Goal: Transaction & Acquisition: Purchase product/service

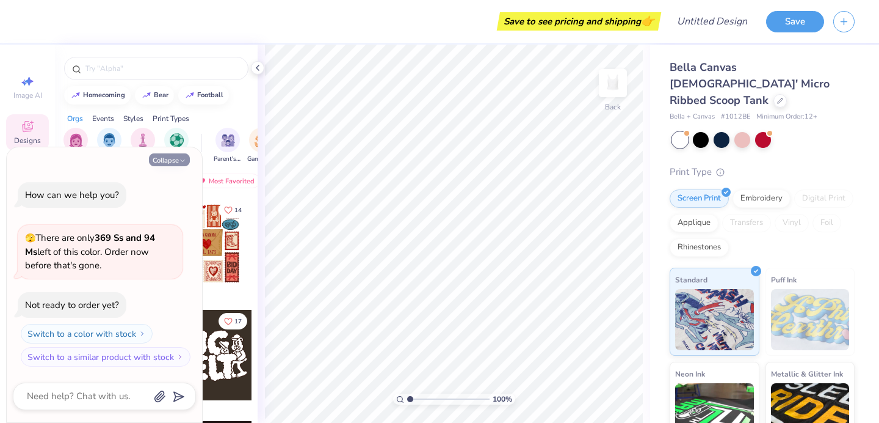
click at [167, 155] on button "Collapse" at bounding box center [169, 159] width 41 height 13
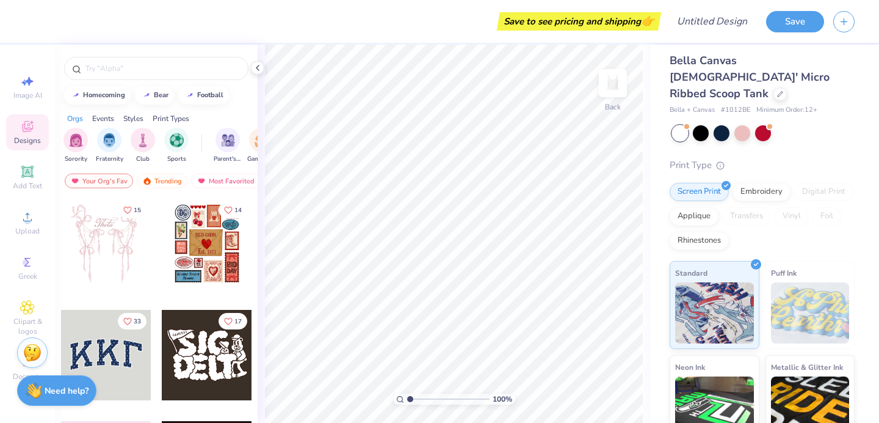
scroll to position [5, 0]
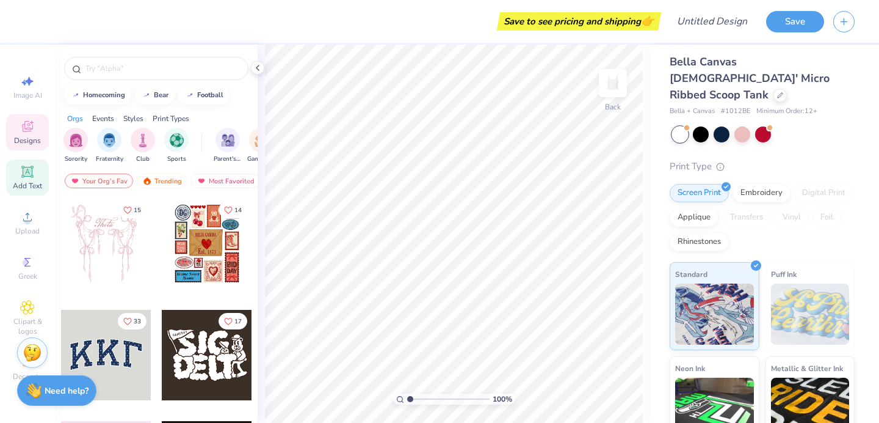
click at [31, 175] on icon at bounding box center [27, 171] width 9 height 9
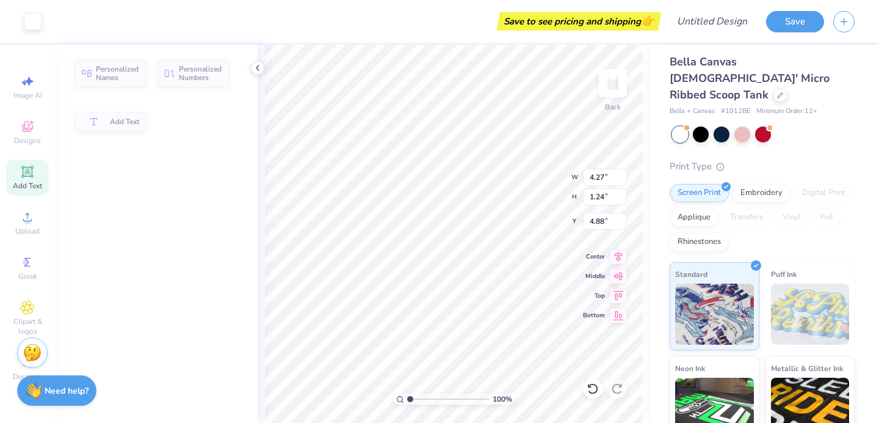
click at [28, 203] on div "Image AI Designs Add Text Upload Greek Clipart & logos Decorate" at bounding box center [27, 227] width 43 height 317
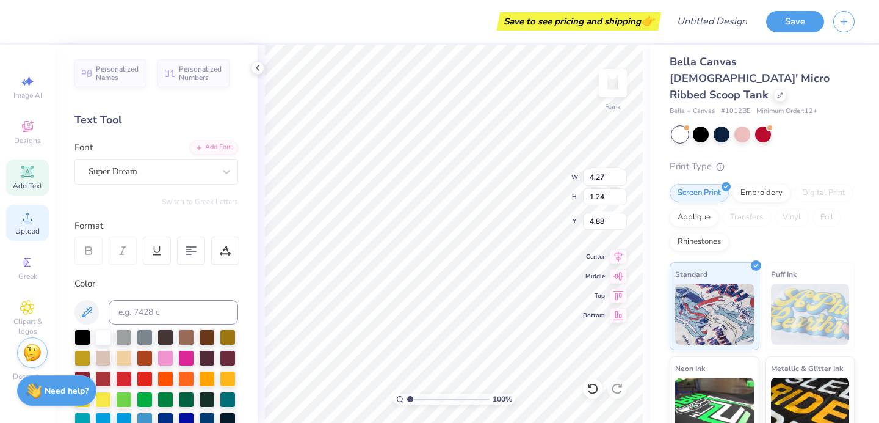
click at [28, 223] on circle at bounding box center [27, 220] width 7 height 7
click at [26, 227] on span "Upload" at bounding box center [27, 231] width 24 height 10
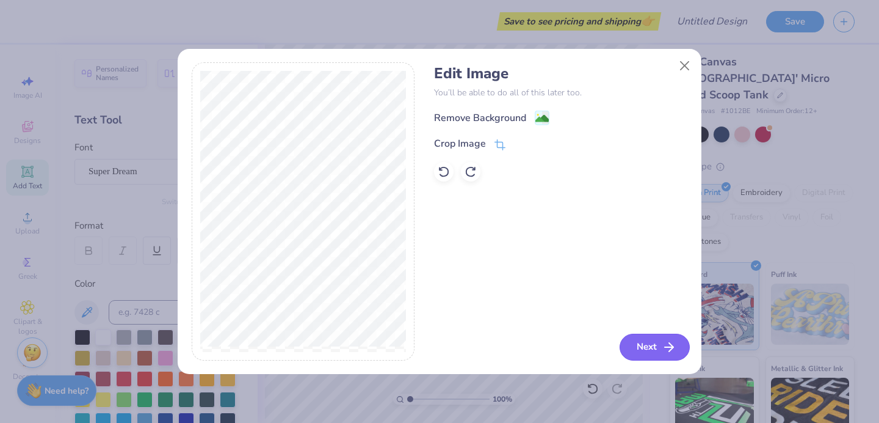
click at [645, 348] on button "Next" at bounding box center [655, 346] width 70 height 27
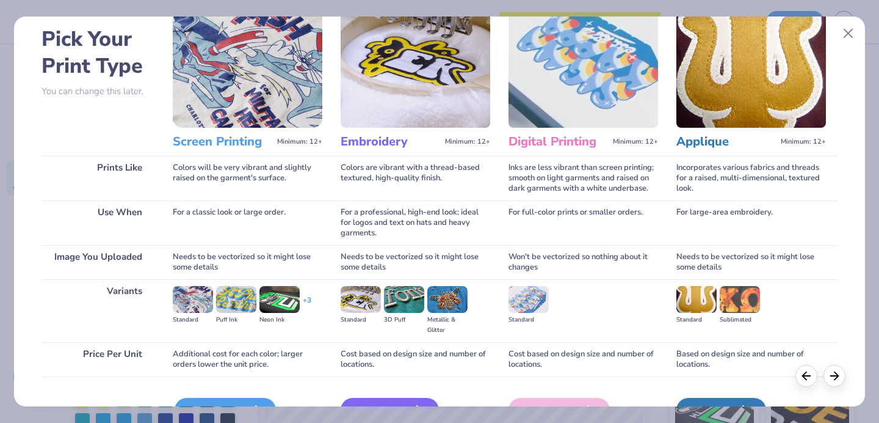
scroll to position [125, 0]
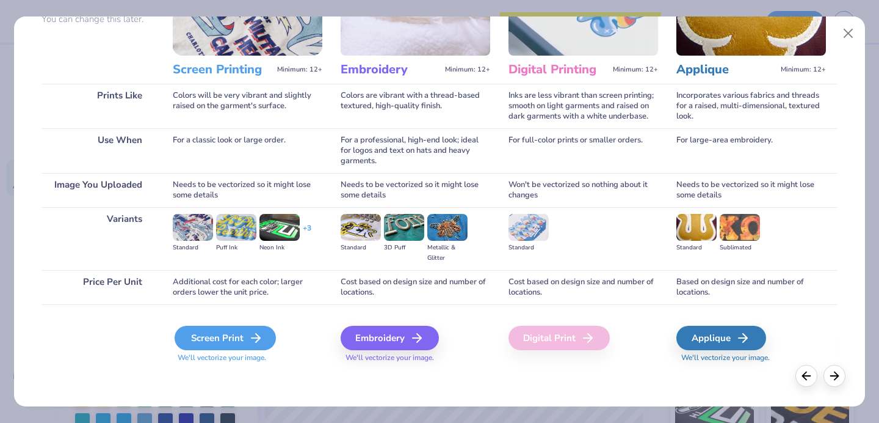
click at [224, 337] on div "Screen Print" at bounding box center [225, 338] width 101 height 24
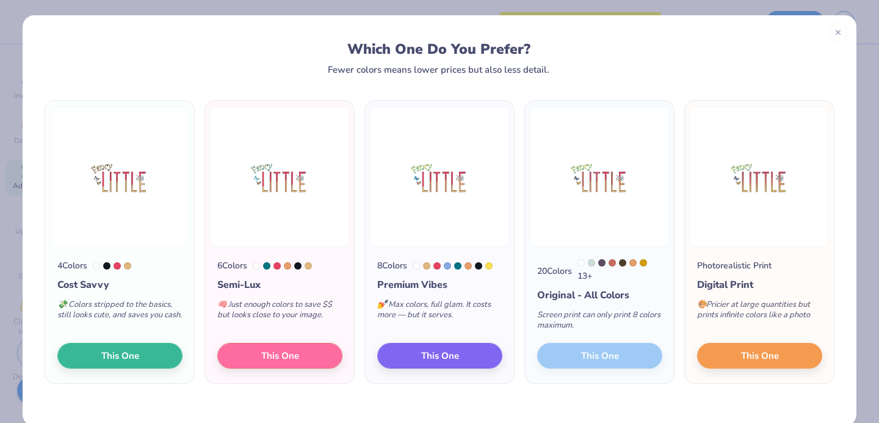
scroll to position [0, 0]
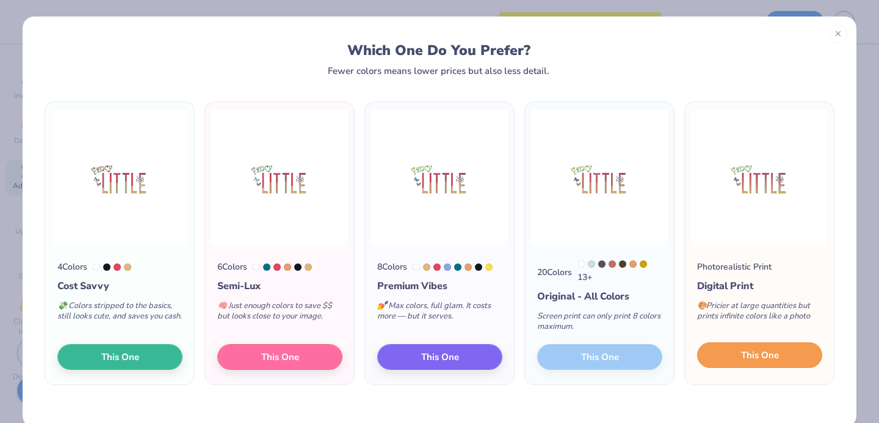
click at [729, 360] on button "This One" at bounding box center [759, 355] width 125 height 26
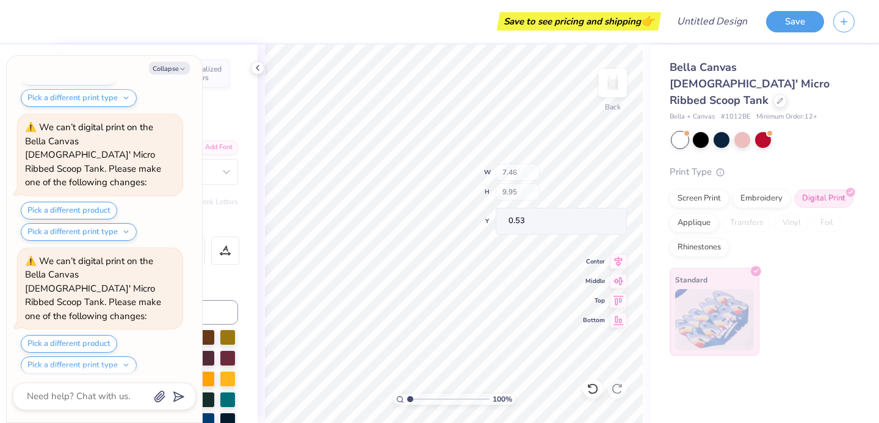
scroll to position [507, 0]
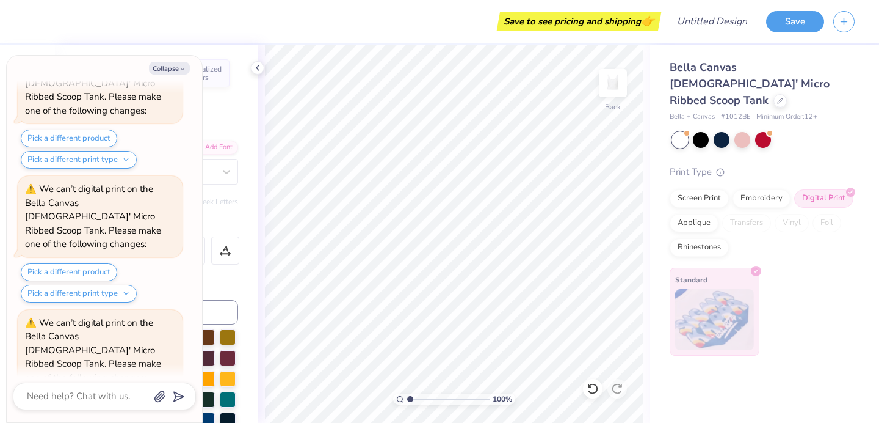
click at [116, 418] on button "Pick a different print type" at bounding box center [79, 427] width 116 height 18
click at [89, 348] on button "standard screen print" at bounding box center [77, 358] width 103 height 20
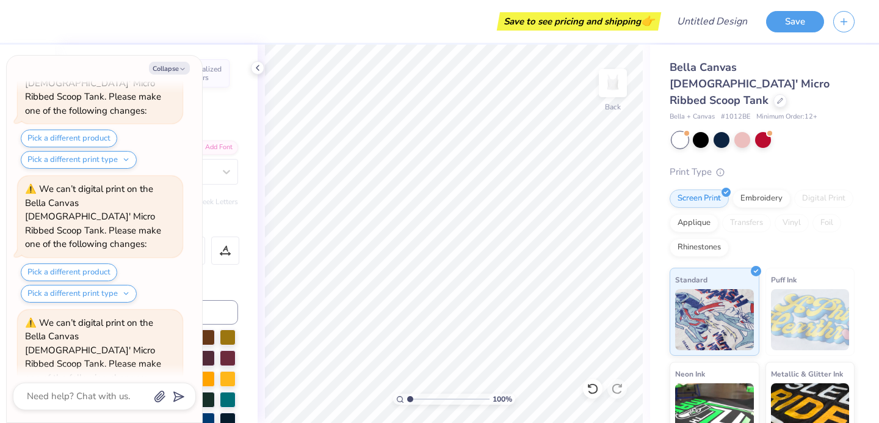
scroll to position [524, 0]
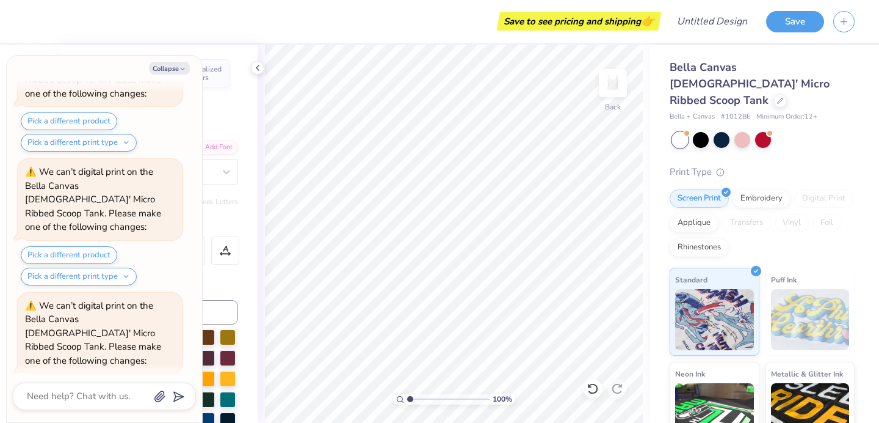
click at [263, 98] on div "100 % Back" at bounding box center [454, 234] width 393 height 378
click at [247, 212] on div "Personalized Names Personalized Numbers Text Tool Add Font Font Super Dream Swi…" at bounding box center [156, 234] width 203 height 378
click at [227, 206] on div "Personalized Names Personalized Numbers Text Tool Add Font Font Super Dream Swi…" at bounding box center [156, 234] width 203 height 378
click at [169, 64] on button "Collapse" at bounding box center [169, 68] width 41 height 13
type textarea "x"
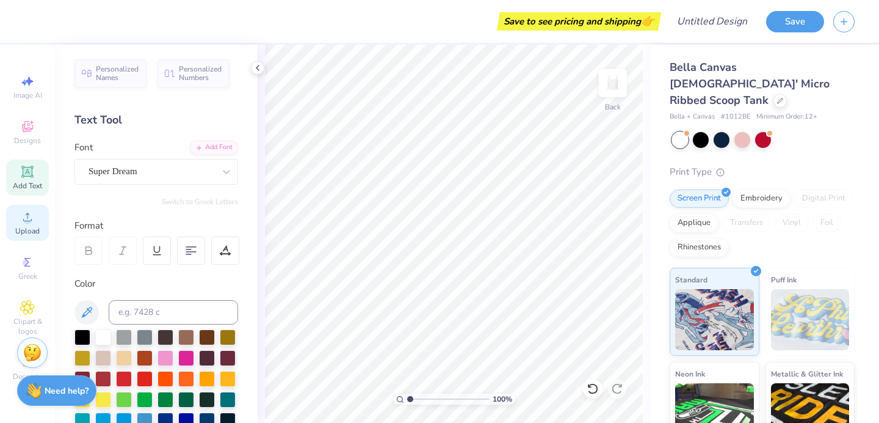
click at [31, 220] on circle at bounding box center [27, 220] width 7 height 7
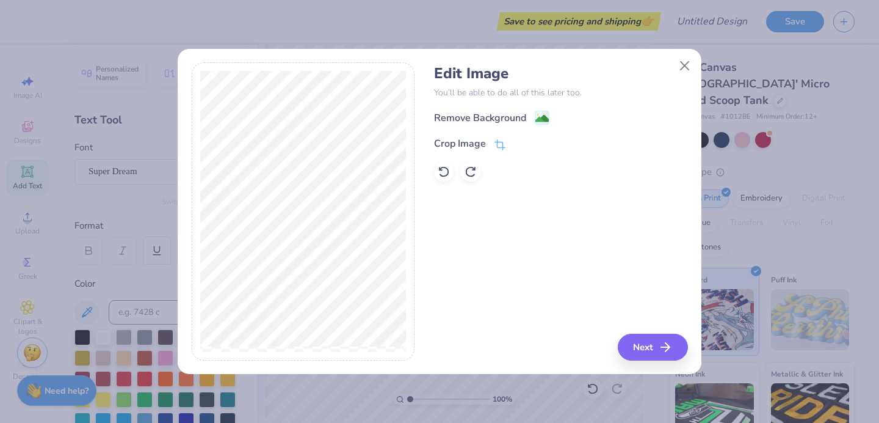
click at [553, 108] on div "Edit Image You’ll be able to do all of this later too. Remove Background Crop I…" at bounding box center [560, 123] width 253 height 117
click at [541, 116] on image at bounding box center [542, 119] width 13 height 13
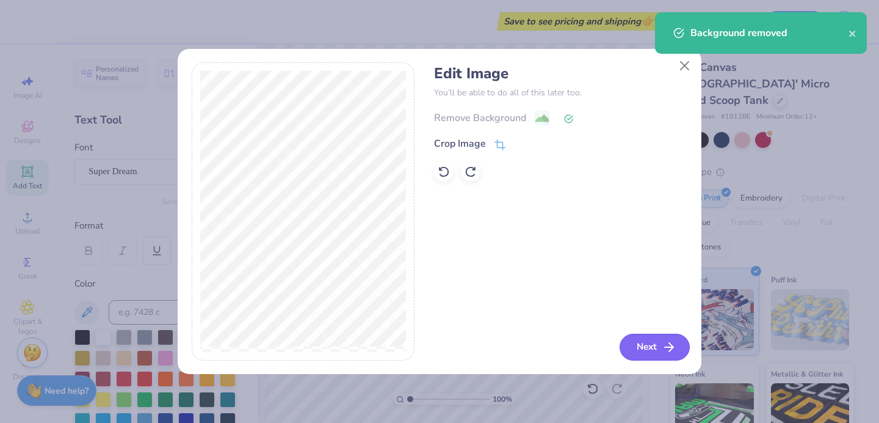
click at [653, 348] on button "Next" at bounding box center [655, 346] width 70 height 27
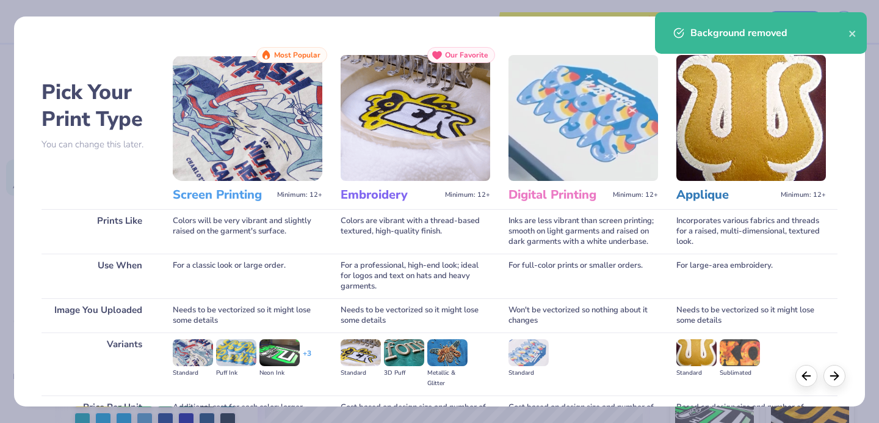
scroll to position [125, 0]
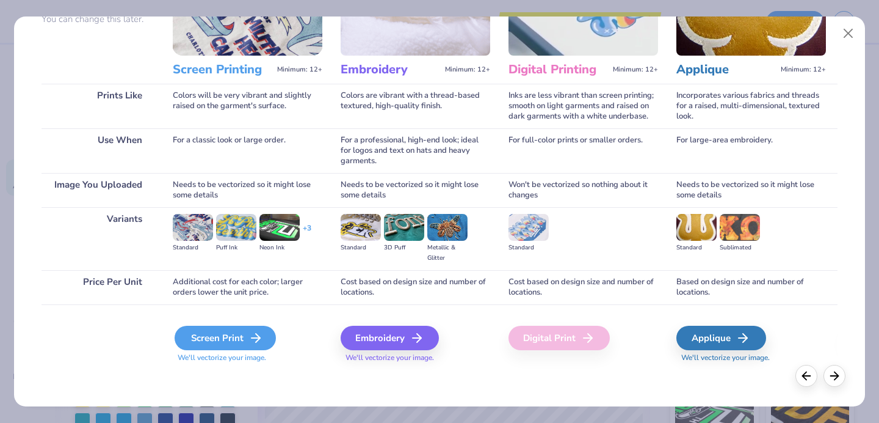
click at [245, 339] on div "Screen Print" at bounding box center [225, 338] width 101 height 24
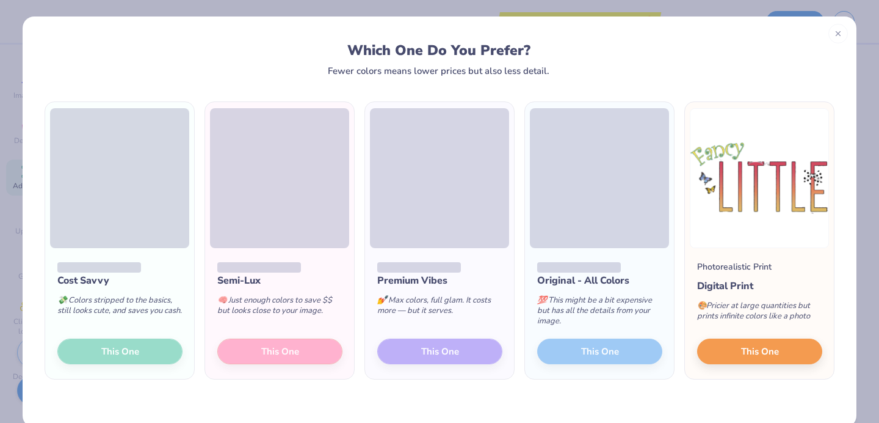
click at [141, 348] on div "Cost Savvy 💸 Colors stripped to the basics, still looks cute, and saves you cas…" at bounding box center [119, 313] width 149 height 131
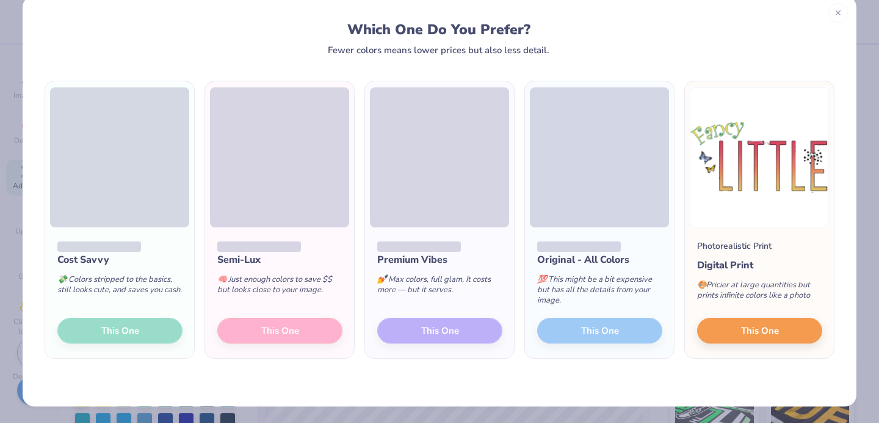
click at [111, 318] on div "Cost Savvy 💸 Colors stripped to the basics, still looks cute, and saves you cas…" at bounding box center [119, 292] width 149 height 131
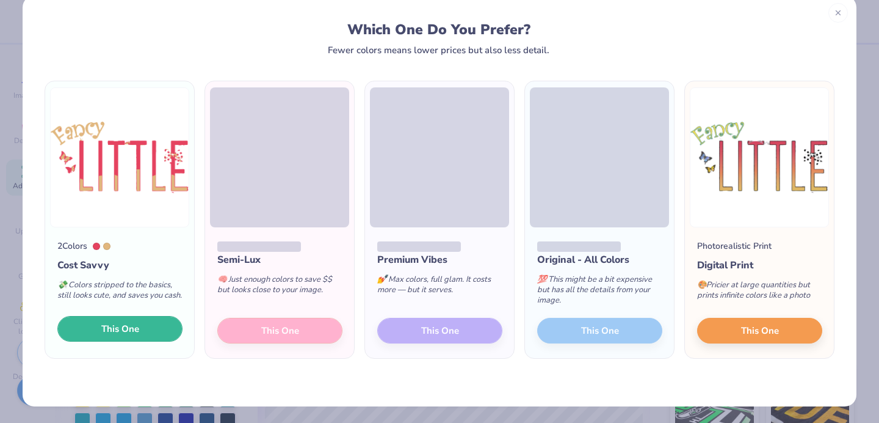
click at [112, 331] on span "This One" at bounding box center [120, 329] width 38 height 14
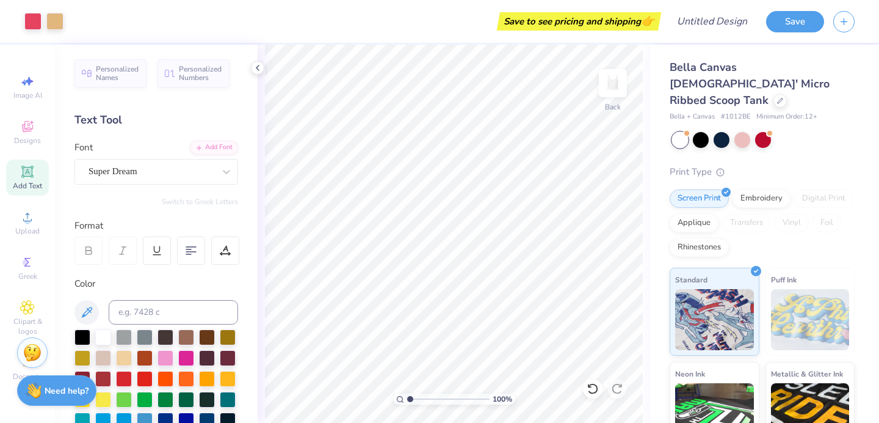
click at [18, 23] on div "Art colors" at bounding box center [32, 21] width 64 height 43
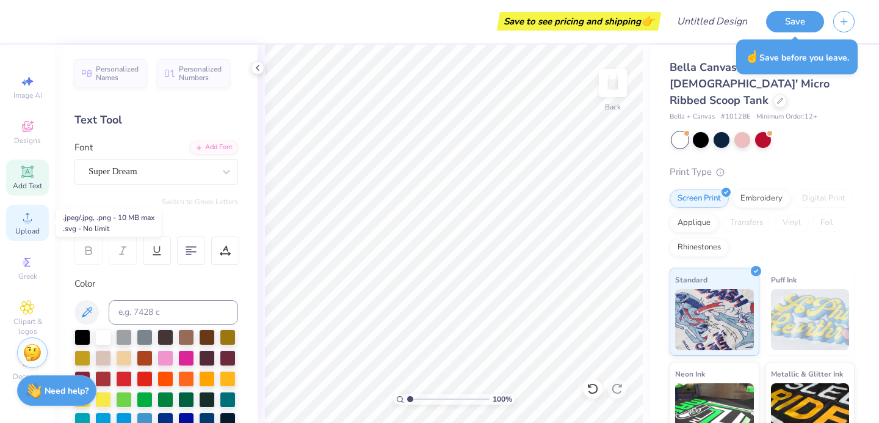
click at [25, 226] on span "Upload" at bounding box center [27, 231] width 24 height 10
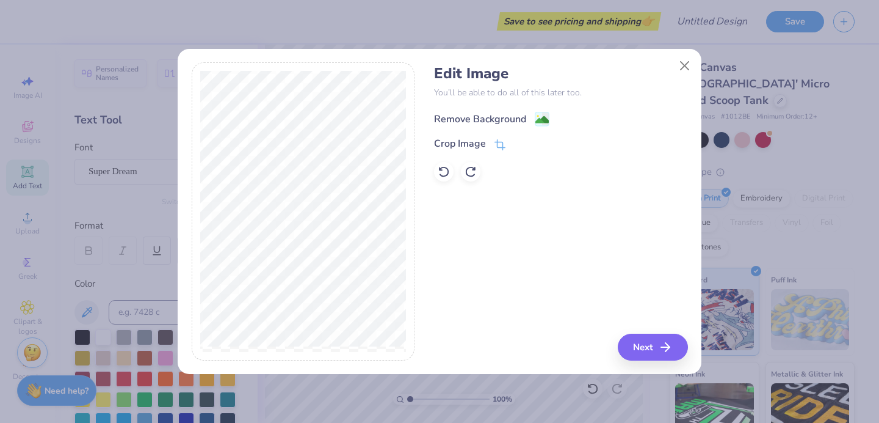
click at [538, 125] on image at bounding box center [542, 119] width 13 height 13
click at [647, 346] on button "Next" at bounding box center [655, 346] width 70 height 27
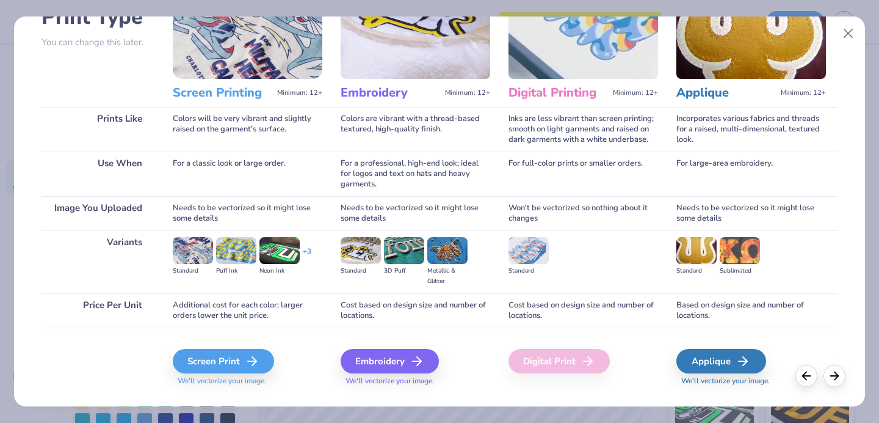
scroll to position [125, 0]
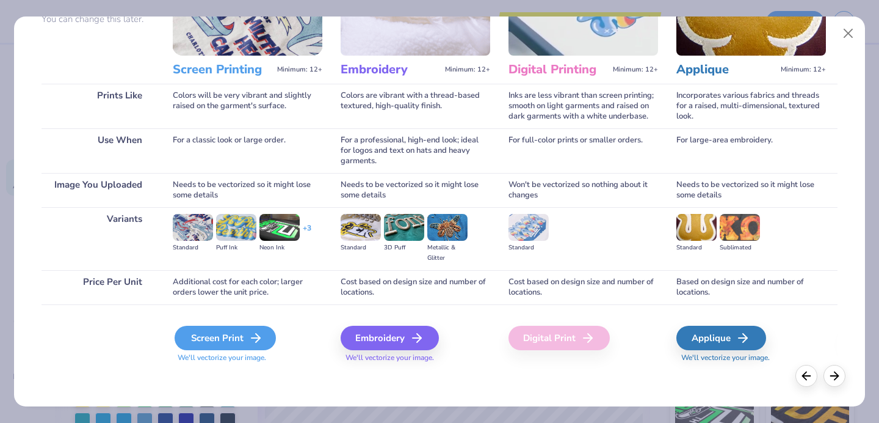
click at [253, 337] on icon at bounding box center [256, 337] width 15 height 15
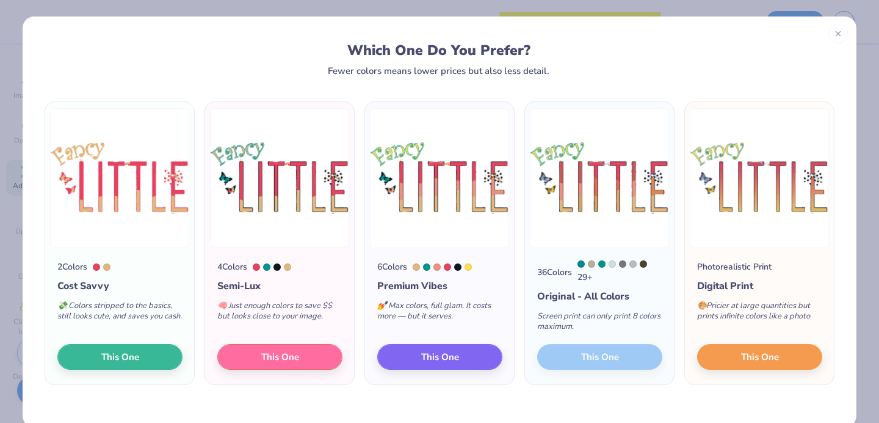
click at [590, 365] on div "36 Colors 29 + Original - All Colors Screen print can only print 8 colors maxim…" at bounding box center [599, 316] width 149 height 136
click at [449, 357] on span "This One" at bounding box center [440, 355] width 38 height 14
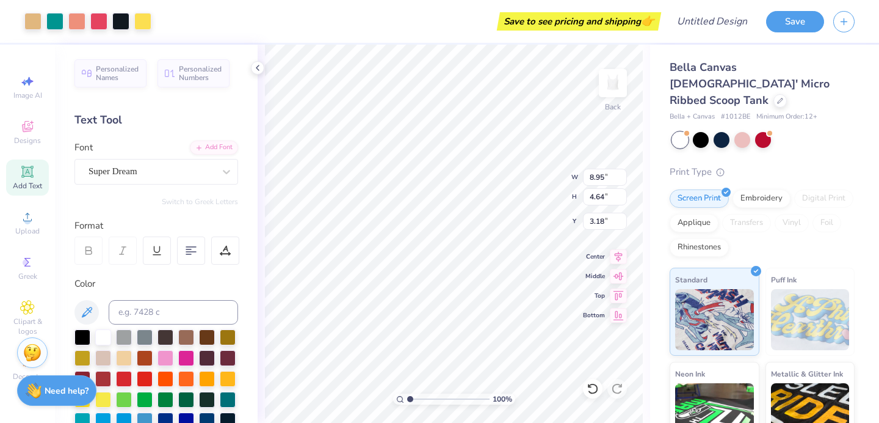
type input "2.00"
type input "6.41"
type input "3.32"
type input "2.89"
type input "1.12"
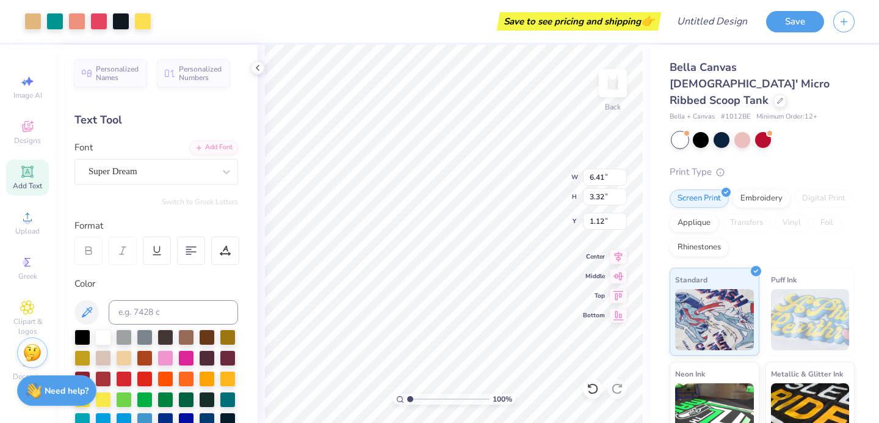
type input "1.01"
click at [613, 77] on img at bounding box center [613, 83] width 49 height 49
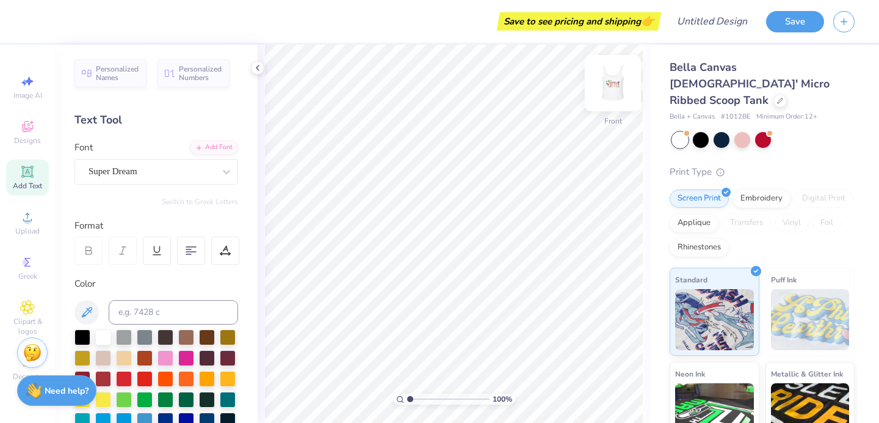
click at [619, 103] on img at bounding box center [613, 83] width 49 height 49
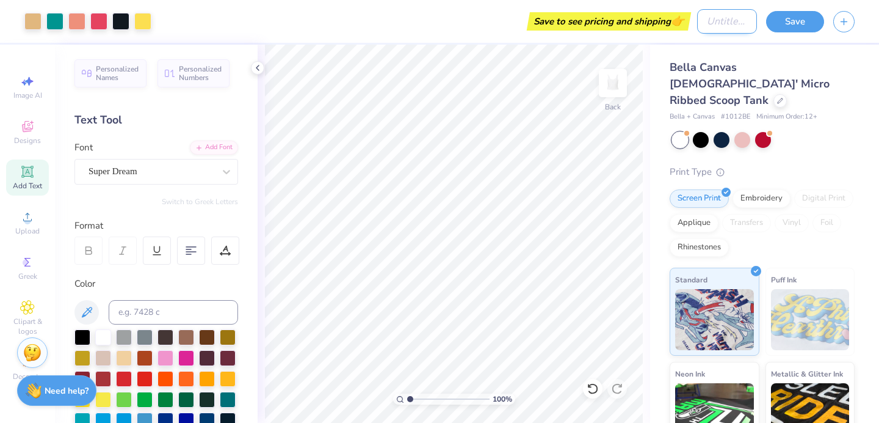
click at [728, 18] on input "Design Title" at bounding box center [727, 21] width 60 height 24
type input "little shirt"
click at [780, 20] on button "Save" at bounding box center [796, 19] width 58 height 21
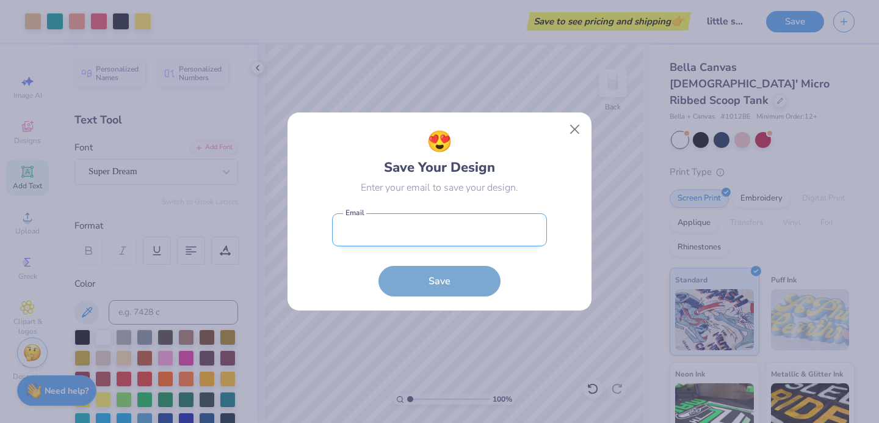
click at [472, 239] on input "email" at bounding box center [439, 230] width 215 height 34
type input "[EMAIL_ADDRESS][DOMAIN_NAME]"
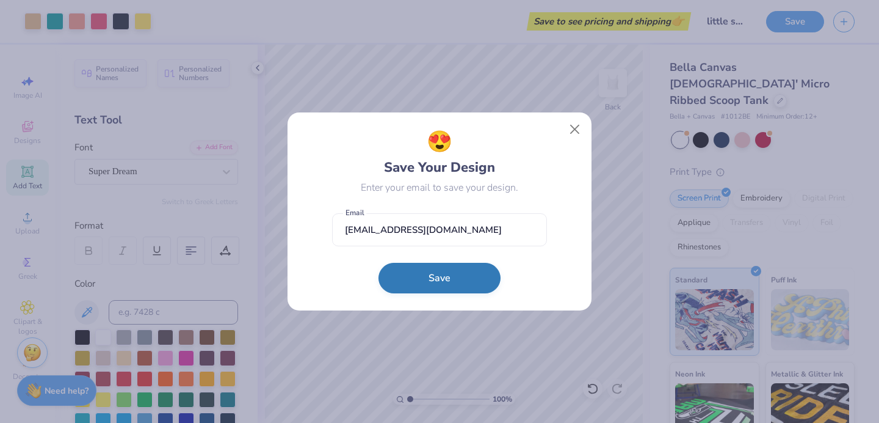
click at [443, 271] on button "Save" at bounding box center [440, 278] width 122 height 31
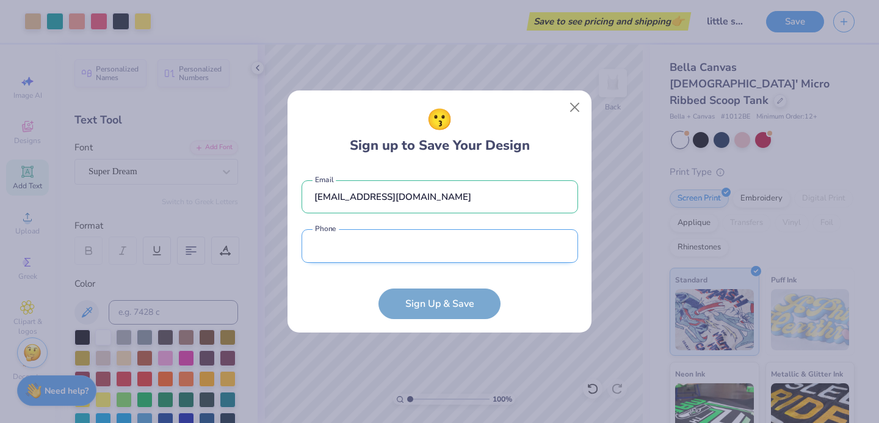
click at [433, 257] on input "tel" at bounding box center [440, 246] width 277 height 34
type input "[PHONE_NUMBER]"
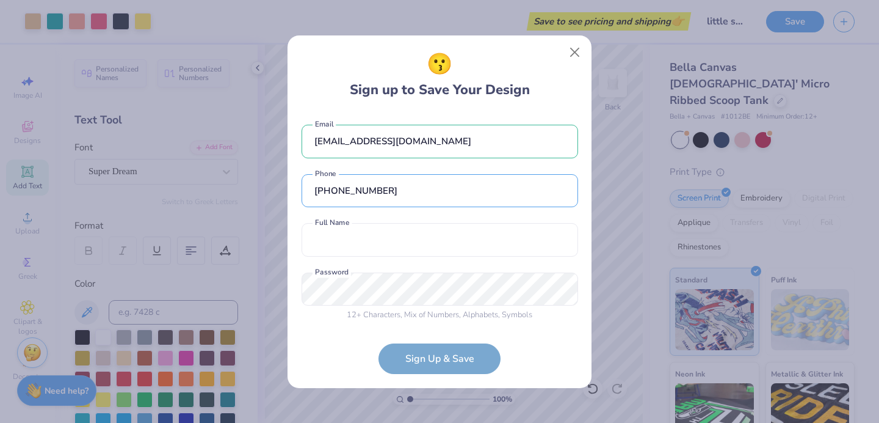
scroll to position [3, 0]
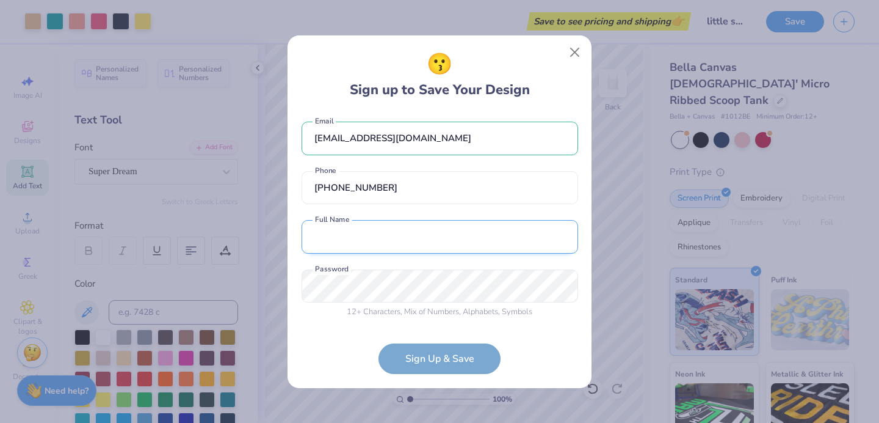
click at [401, 248] on input "text" at bounding box center [440, 237] width 277 height 34
type input "[PERSON_NAME]"
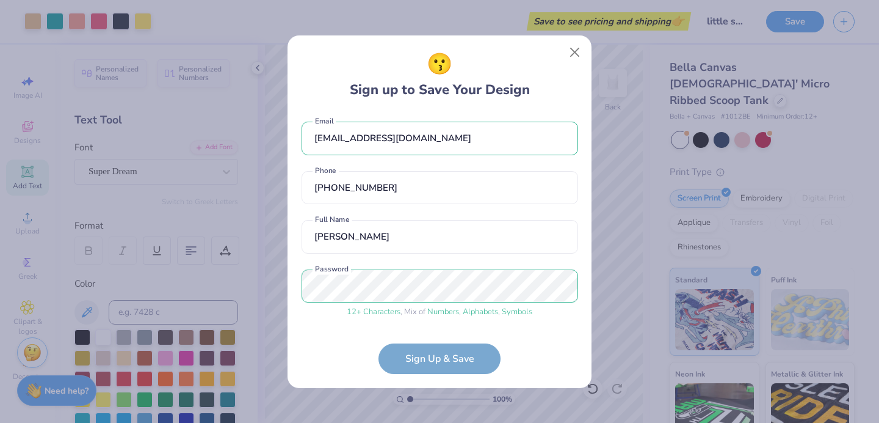
scroll to position [49, 0]
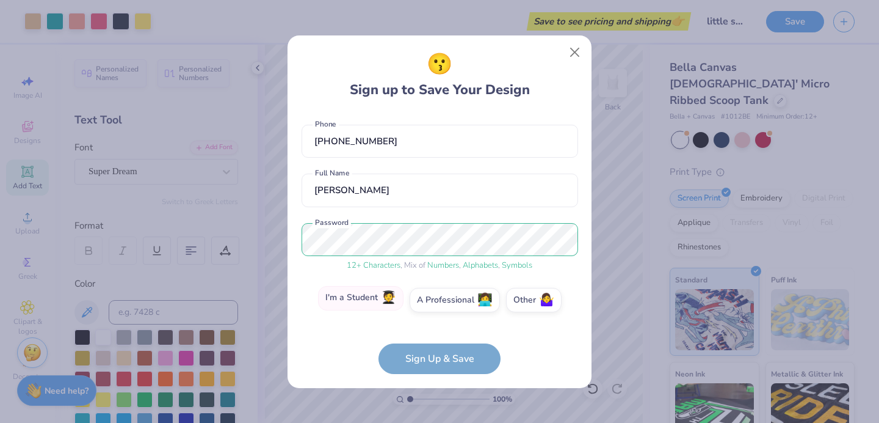
click at [364, 307] on label "I'm a Student 🧑‍🎓" at bounding box center [361, 298] width 86 height 24
click at [436, 348] on input "I'm a Student 🧑‍🎓" at bounding box center [440, 352] width 8 height 8
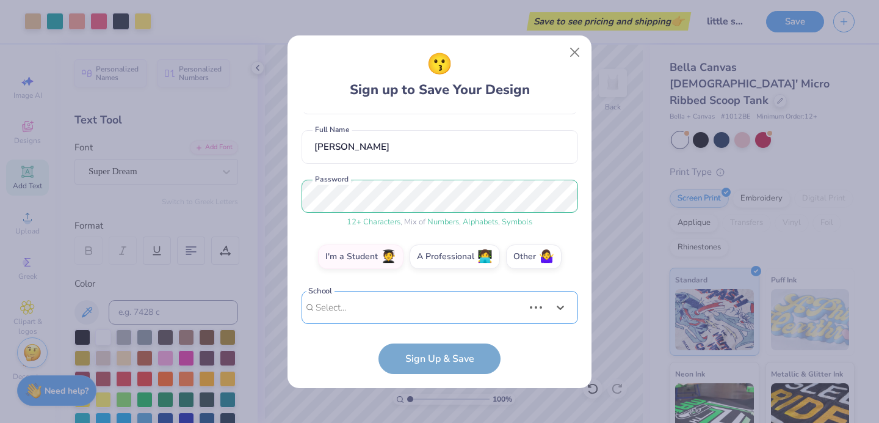
scroll to position [282, 0]
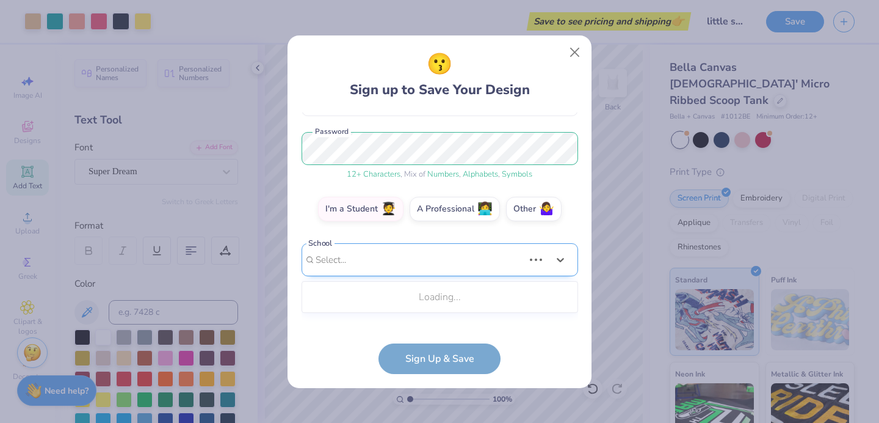
click at [387, 311] on div "Use Up and Down to choose options, press Enter to select the currently focused …" at bounding box center [440, 278] width 277 height 70
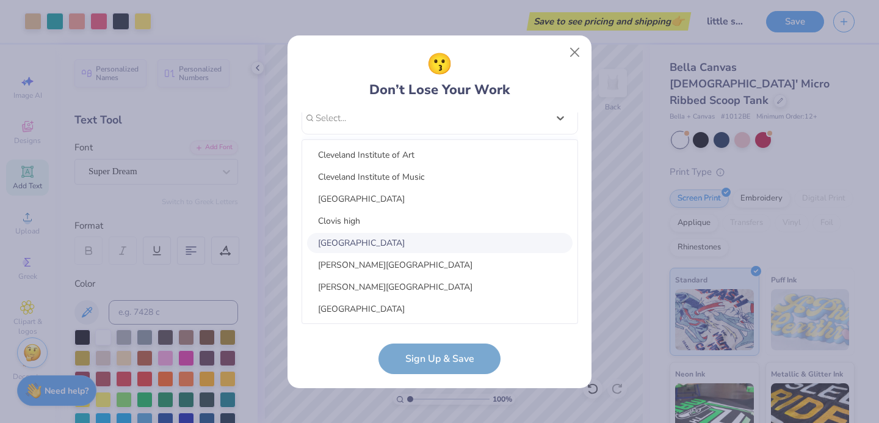
scroll to position [7297, 0]
click at [379, 239] on div "[GEOGRAPHIC_DATA]" at bounding box center [440, 245] width 266 height 20
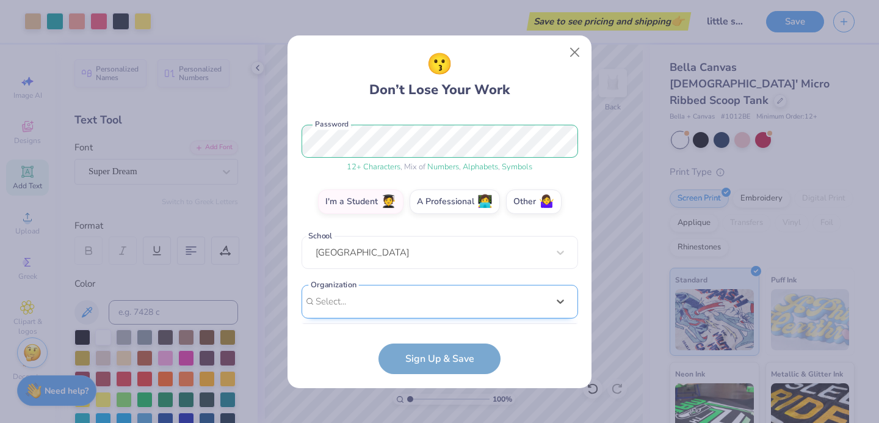
scroll to position [331, 0]
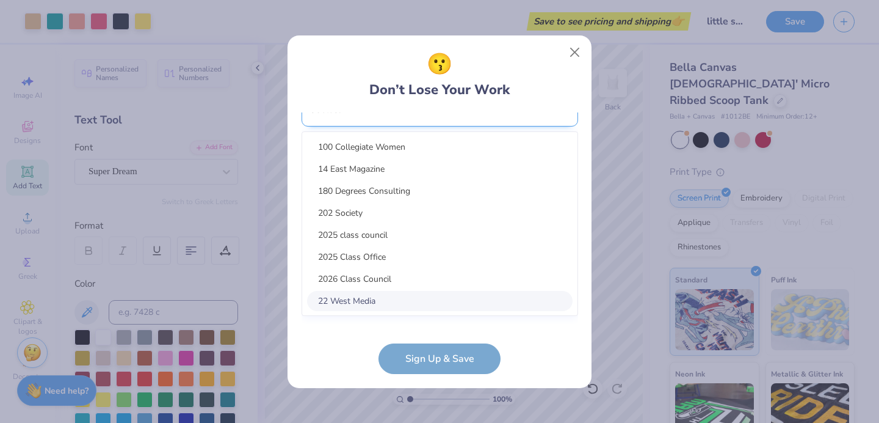
click at [388, 305] on div "option focused, 8 of 15. 15 results available. Use Up and Down to choose option…" at bounding box center [440, 204] width 277 height 223
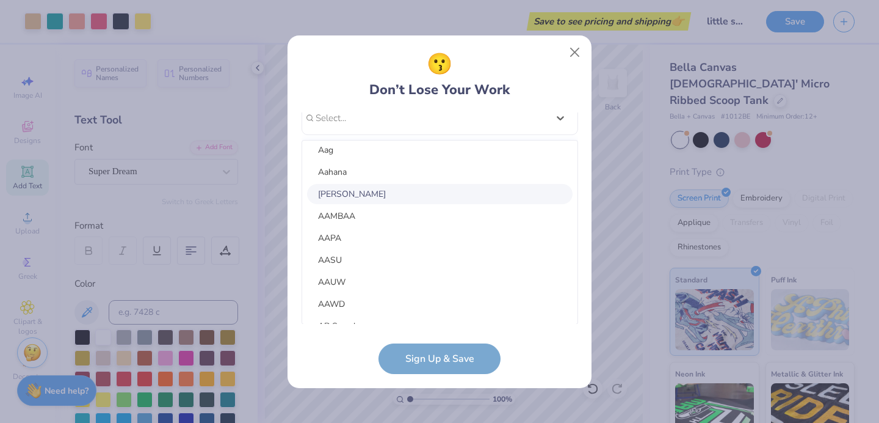
scroll to position [0, 0]
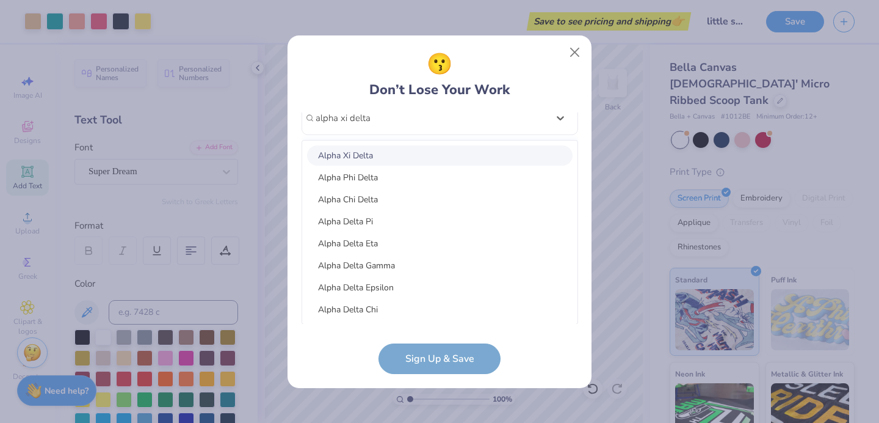
click at [439, 155] on div "Alpha Xi Delta" at bounding box center [440, 155] width 266 height 20
type input "alpha xi delta"
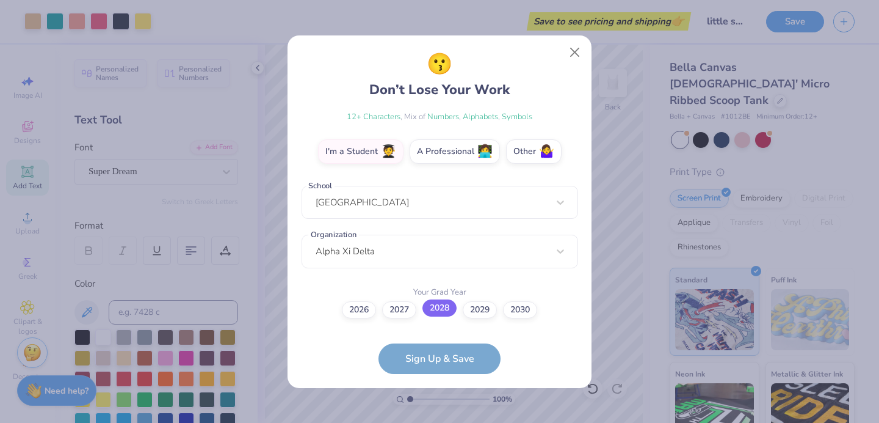
click at [431, 307] on label "2028" at bounding box center [440, 307] width 34 height 17
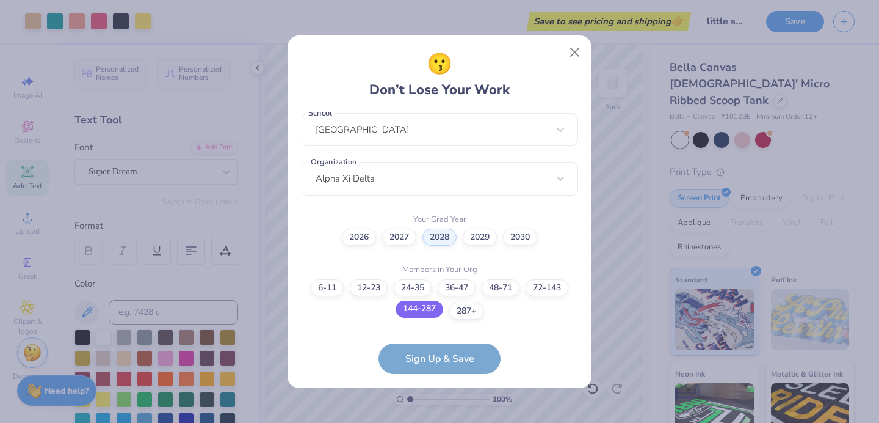
click at [434, 307] on label "144-287" at bounding box center [420, 308] width 48 height 17
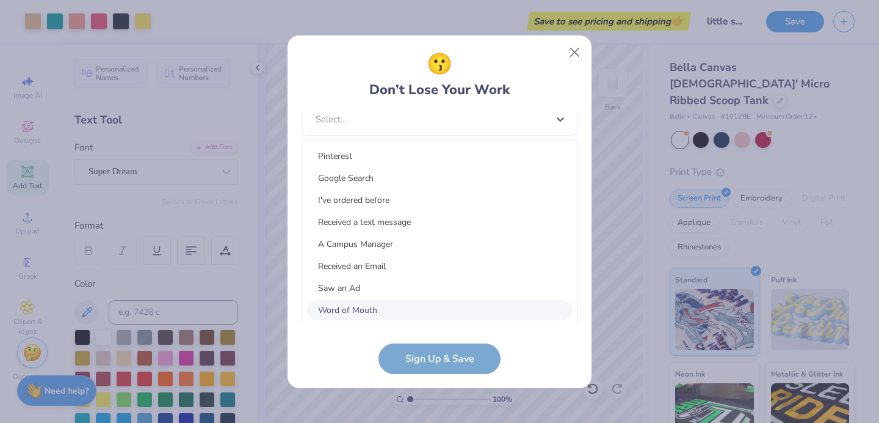
click at [434, 307] on div "option Word of Mouth focused, 8 of 15. 15 results available. Use Up and Down to…" at bounding box center [440, 214] width 277 height 223
click at [383, 308] on div "Word of Mouth" at bounding box center [440, 310] width 266 height 20
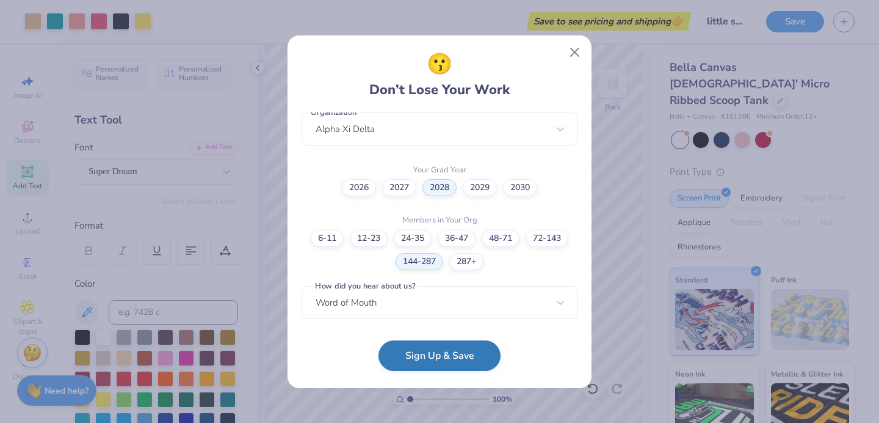
click at [428, 369] on button "Sign Up & Save" at bounding box center [440, 355] width 122 height 31
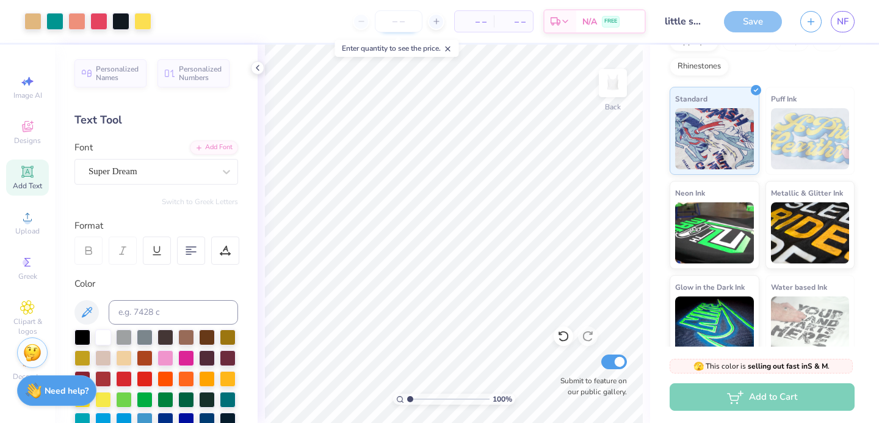
click at [399, 29] on input "number" at bounding box center [399, 21] width 48 height 22
type input "12"
click at [476, 18] on span "N/A" at bounding box center [474, 21] width 24 height 13
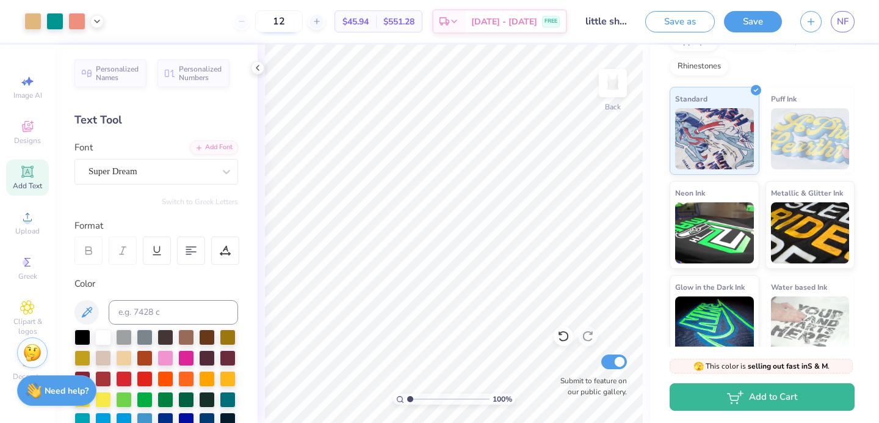
click at [303, 13] on input "12" at bounding box center [279, 21] width 48 height 22
drag, startPoint x: 302, startPoint y: 23, endPoint x: 280, endPoint y: 21, distance: 22.1
click at [280, 21] on input "12" at bounding box center [279, 21] width 48 height 22
type input "12"
